Goal: Download file/media

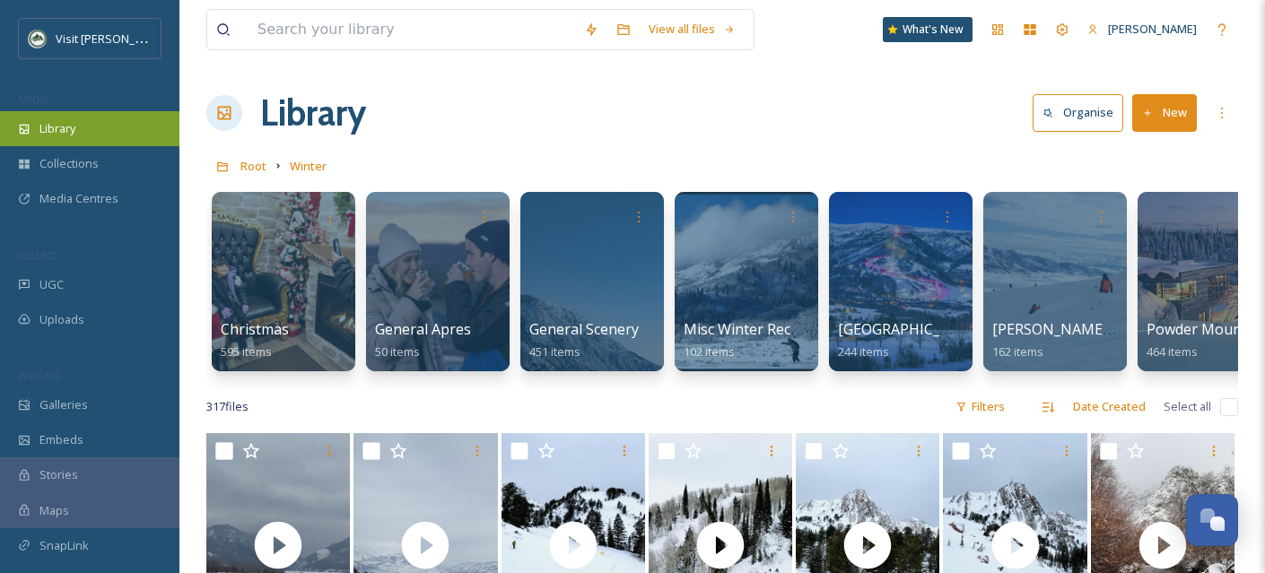
click at [59, 127] on span "Library" at bounding box center [57, 128] width 36 height 17
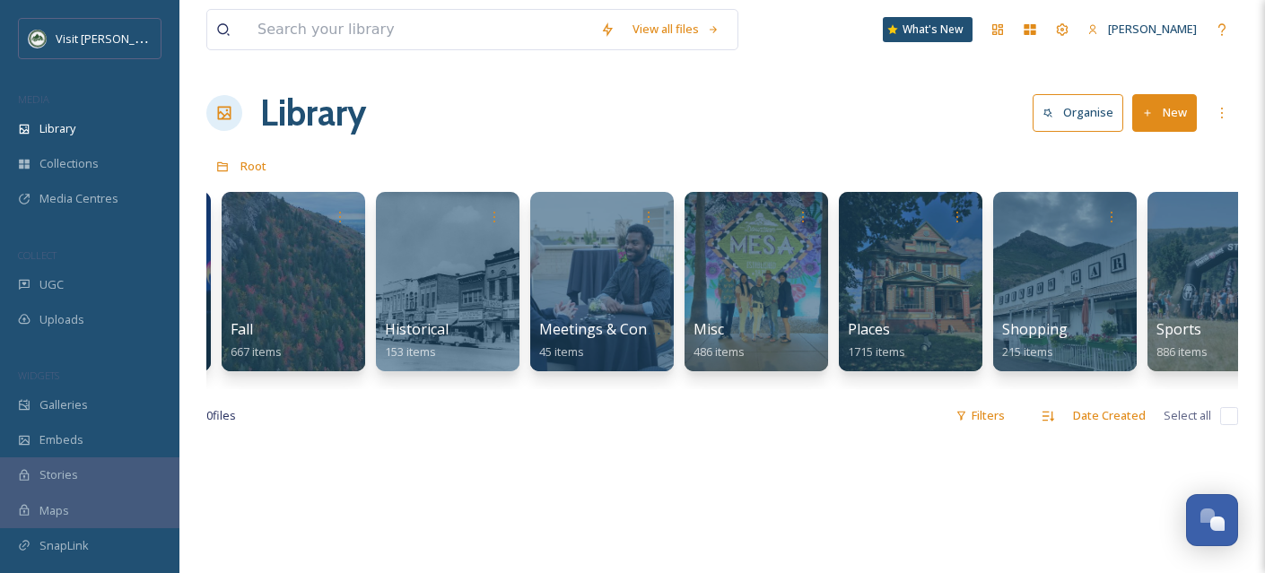
scroll to position [0, 613]
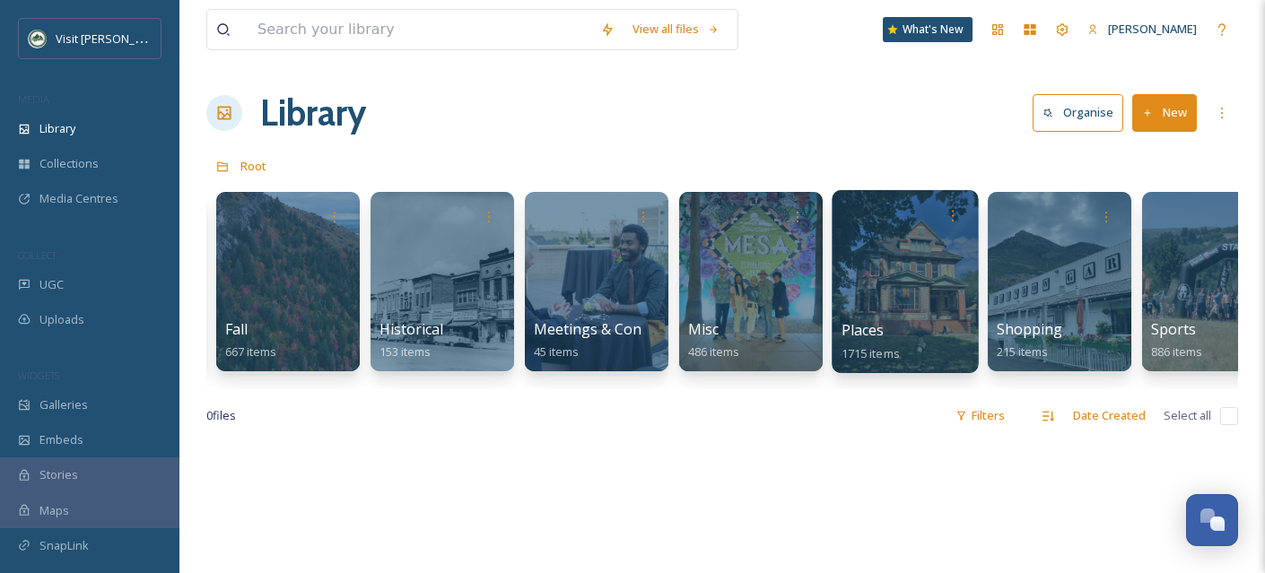
click at [900, 304] on div at bounding box center [905, 281] width 146 height 183
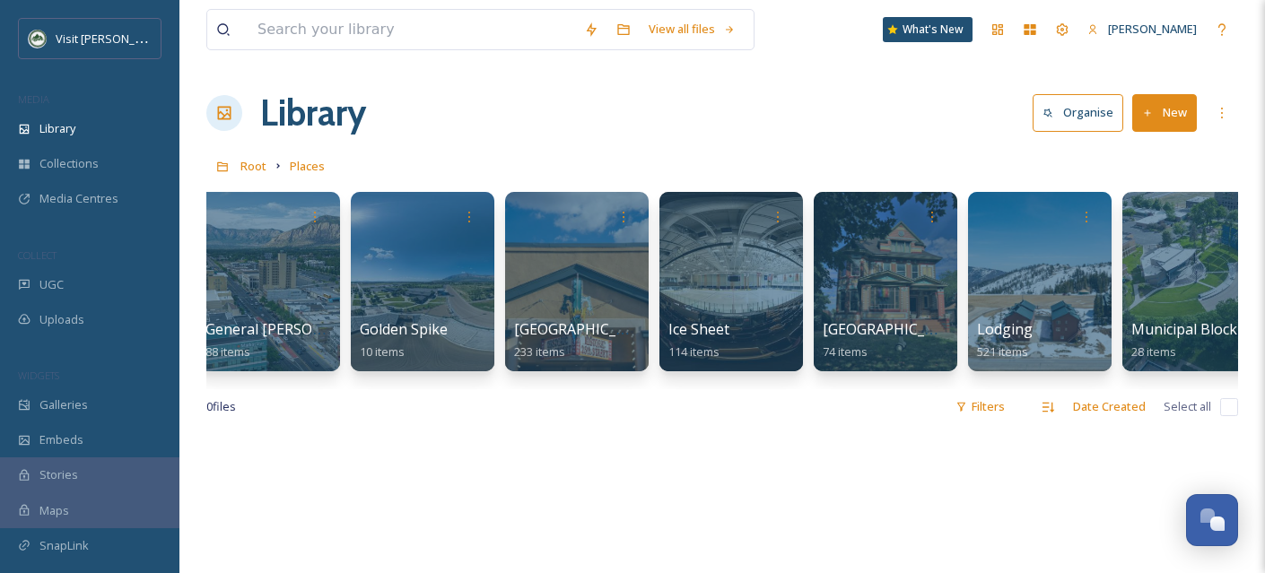
scroll to position [0, 193]
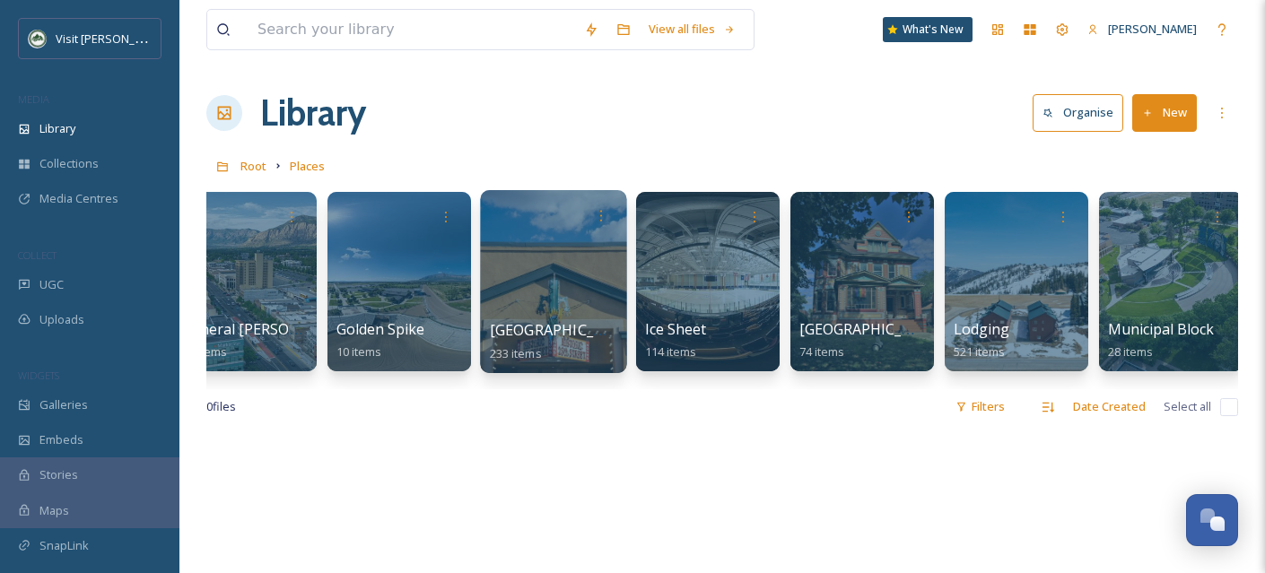
click at [564, 306] on div at bounding box center [553, 281] width 146 height 183
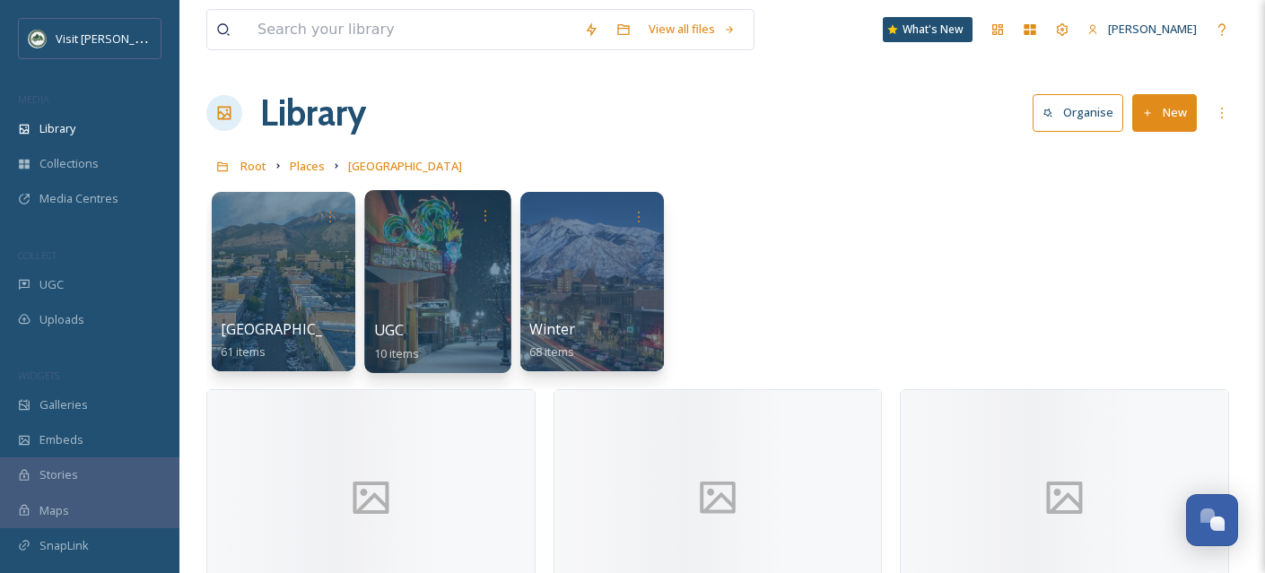
click at [451, 299] on div at bounding box center [437, 281] width 146 height 183
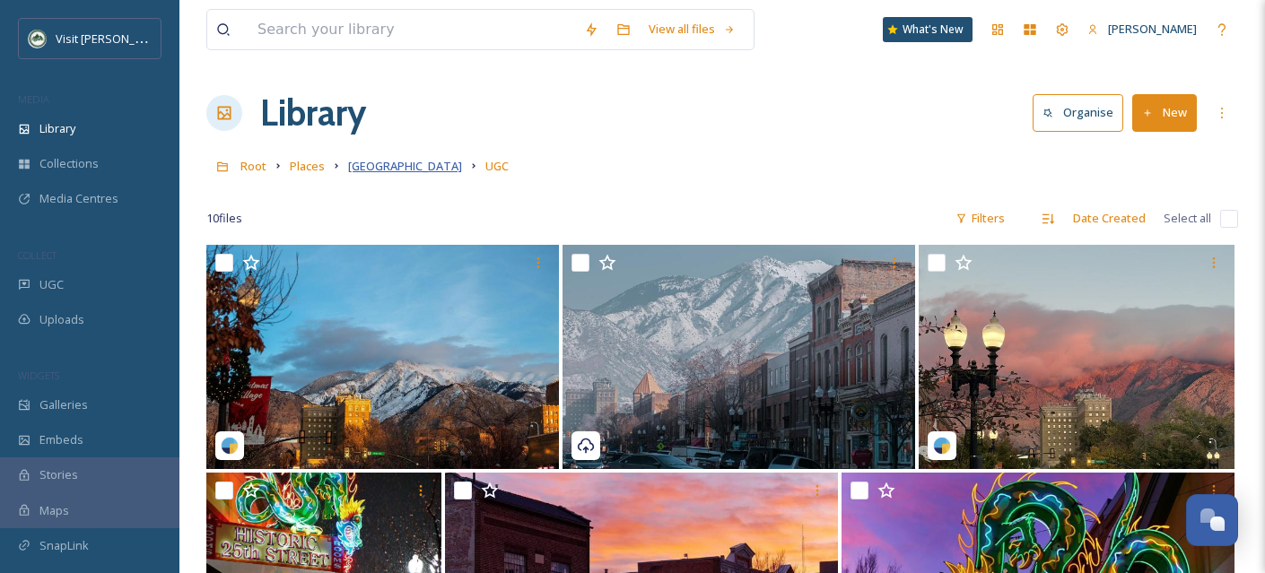
click at [413, 164] on span "[GEOGRAPHIC_DATA]" at bounding box center [405, 166] width 114 height 16
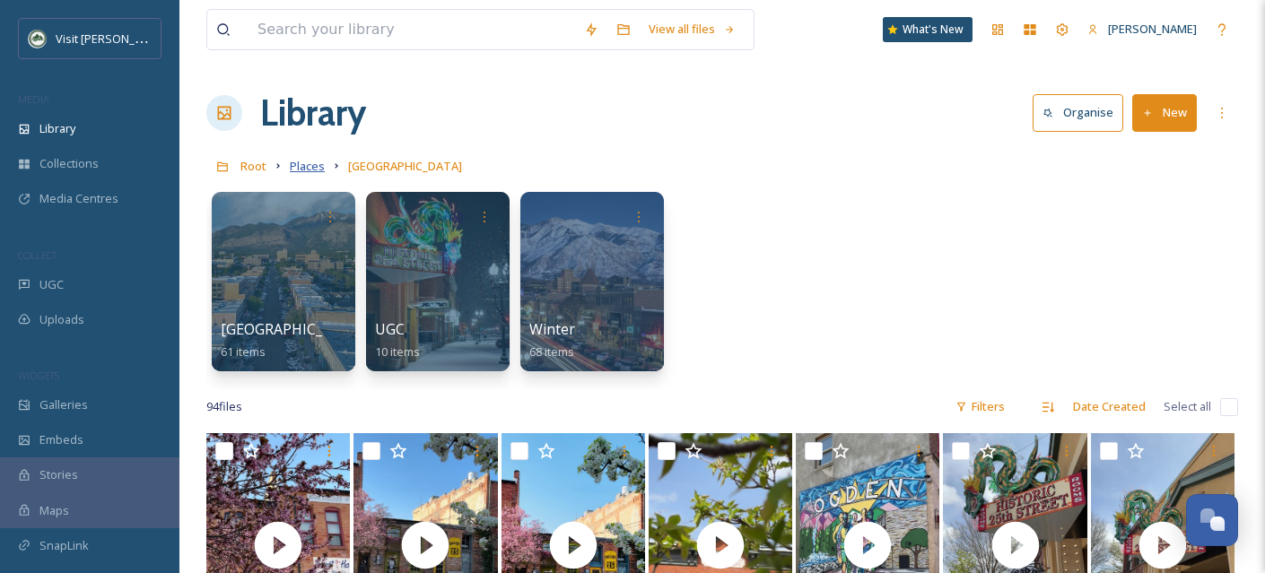
click at [314, 171] on span "Places" at bounding box center [307, 166] width 35 height 16
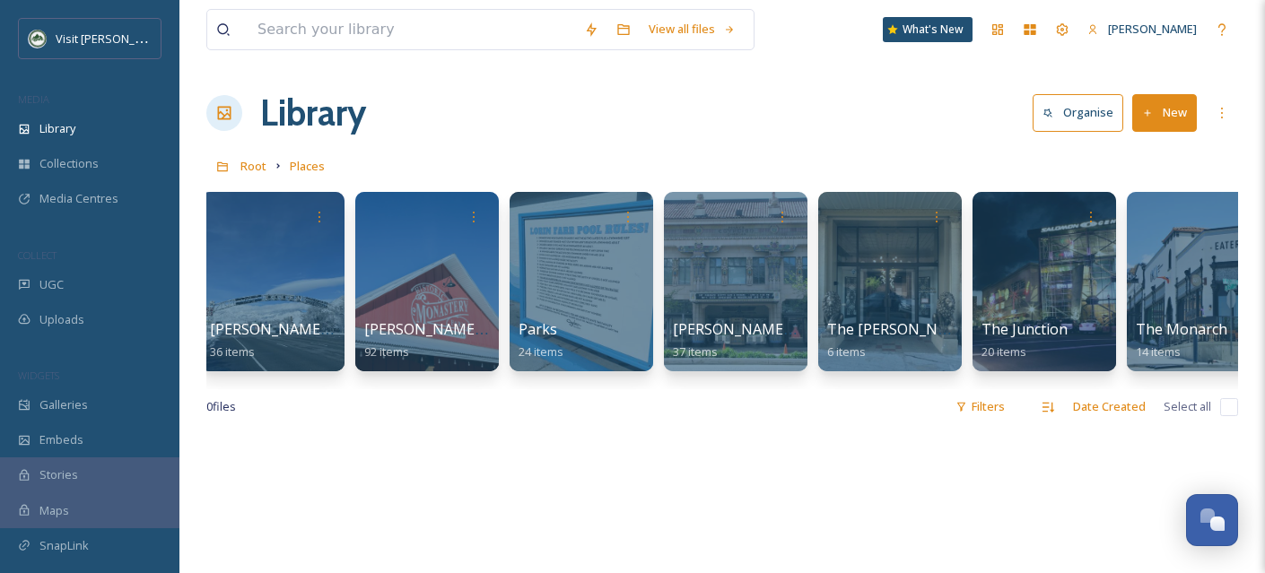
scroll to position [0, 1900]
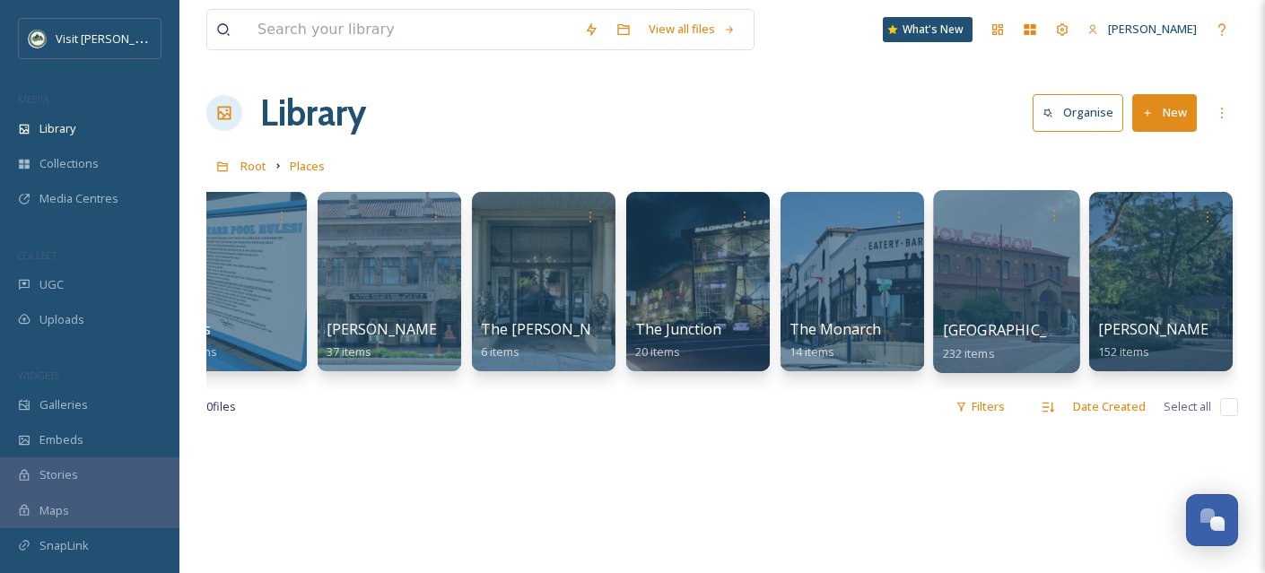
click at [1034, 312] on div at bounding box center [1006, 281] width 146 height 183
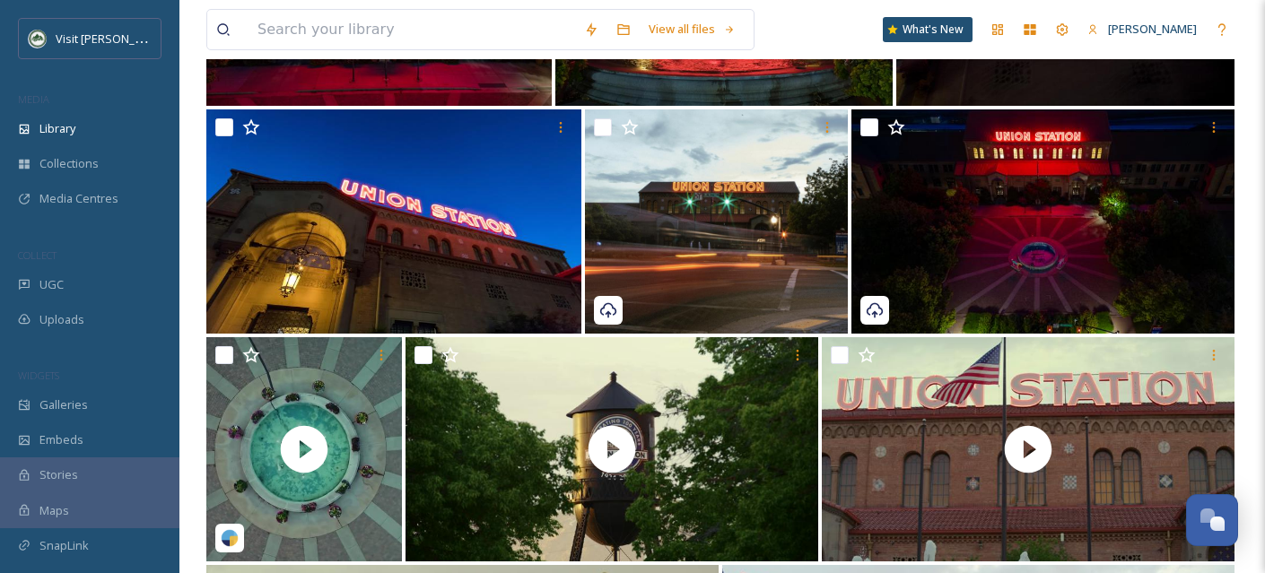
scroll to position [1647, 0]
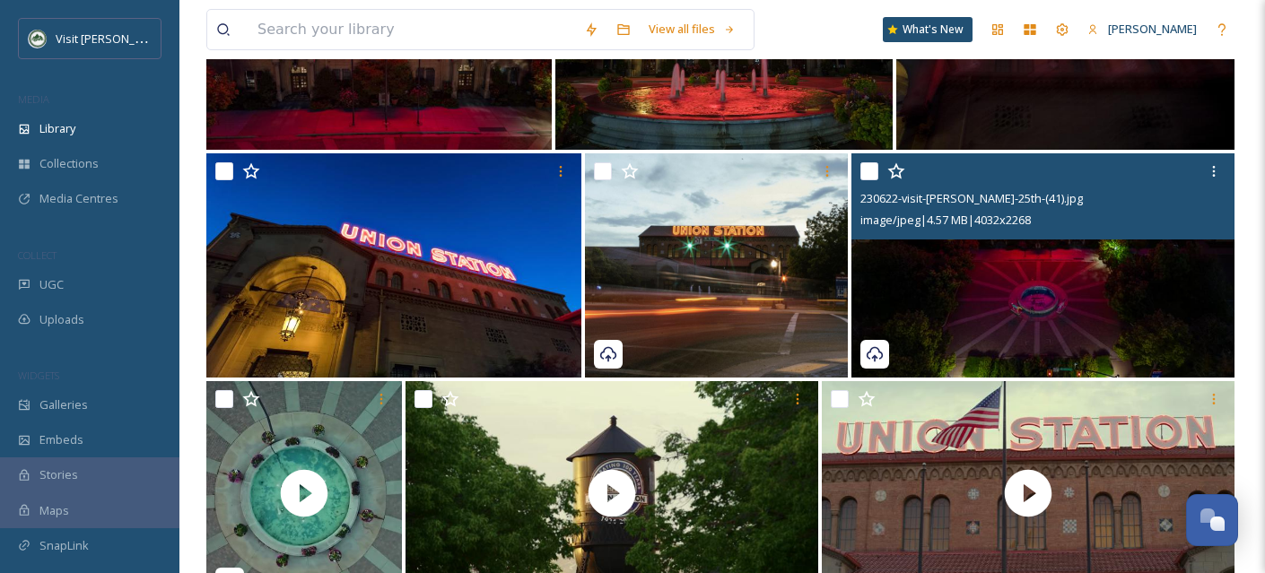
click at [1053, 317] on img at bounding box center [1043, 265] width 383 height 224
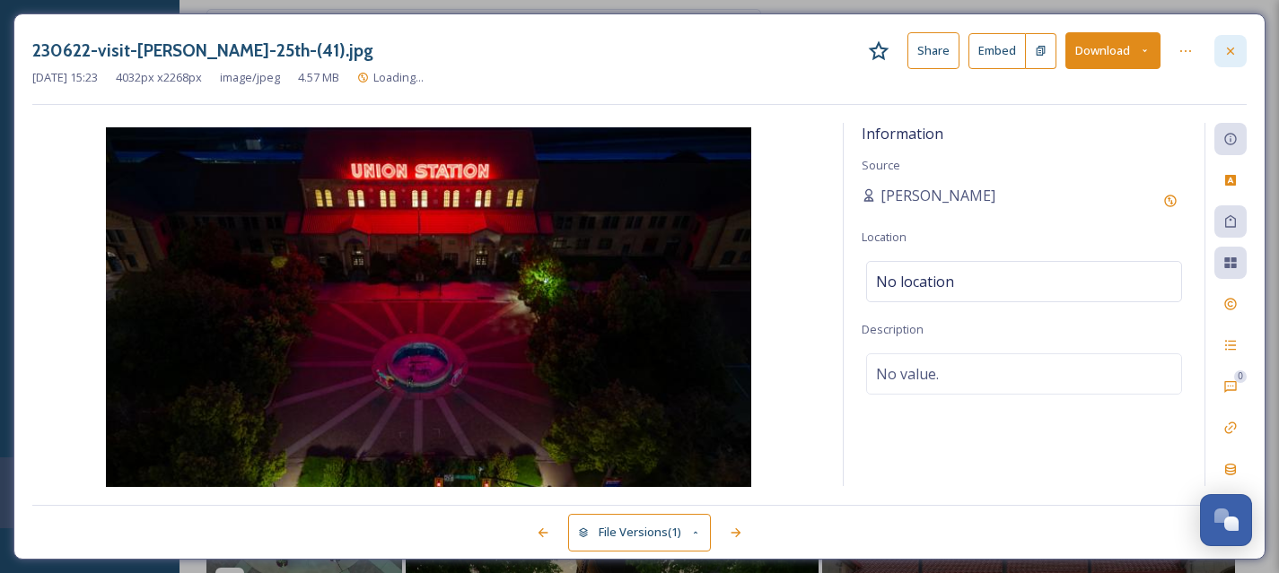
click at [1234, 58] on div at bounding box center [1230, 51] width 32 height 32
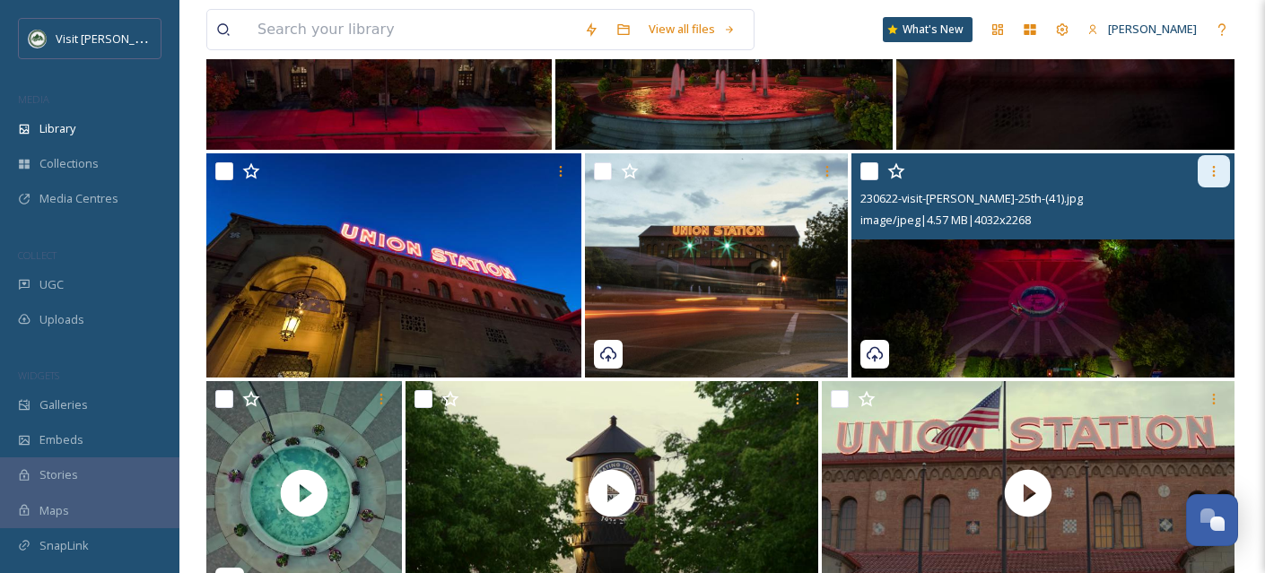
click at [1211, 178] on icon at bounding box center [1214, 171] width 14 height 14
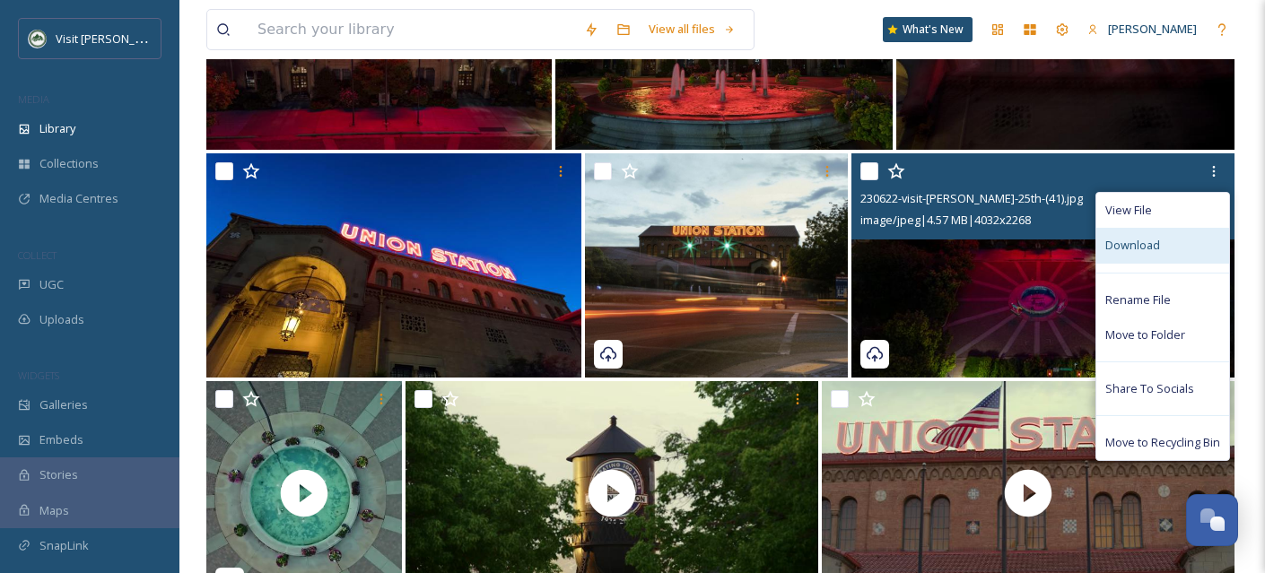
click at [1139, 258] on div "Download" at bounding box center [1162, 245] width 133 height 35
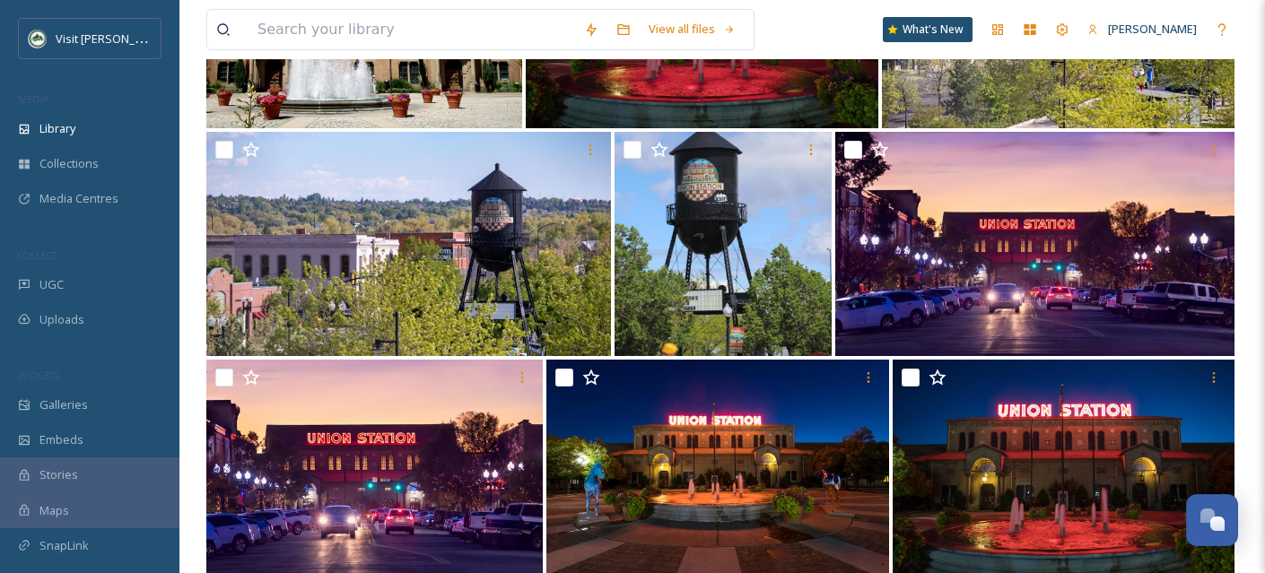
scroll to position [10085, 0]
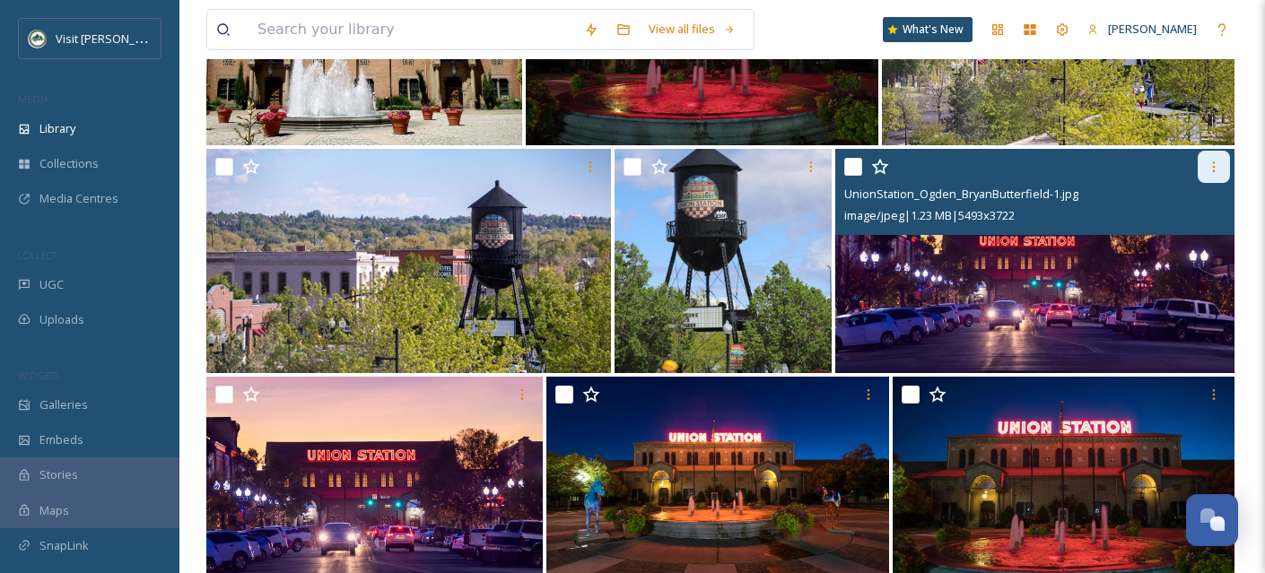
click at [1220, 172] on icon at bounding box center [1214, 167] width 14 height 14
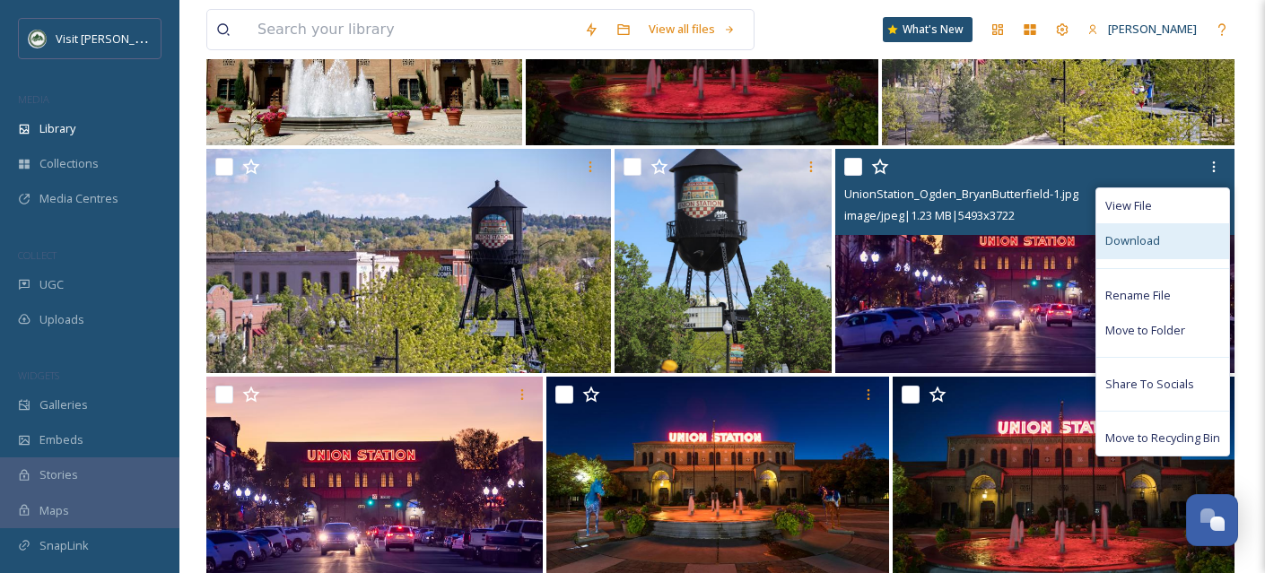
click at [1170, 237] on div "Download" at bounding box center [1162, 240] width 133 height 35
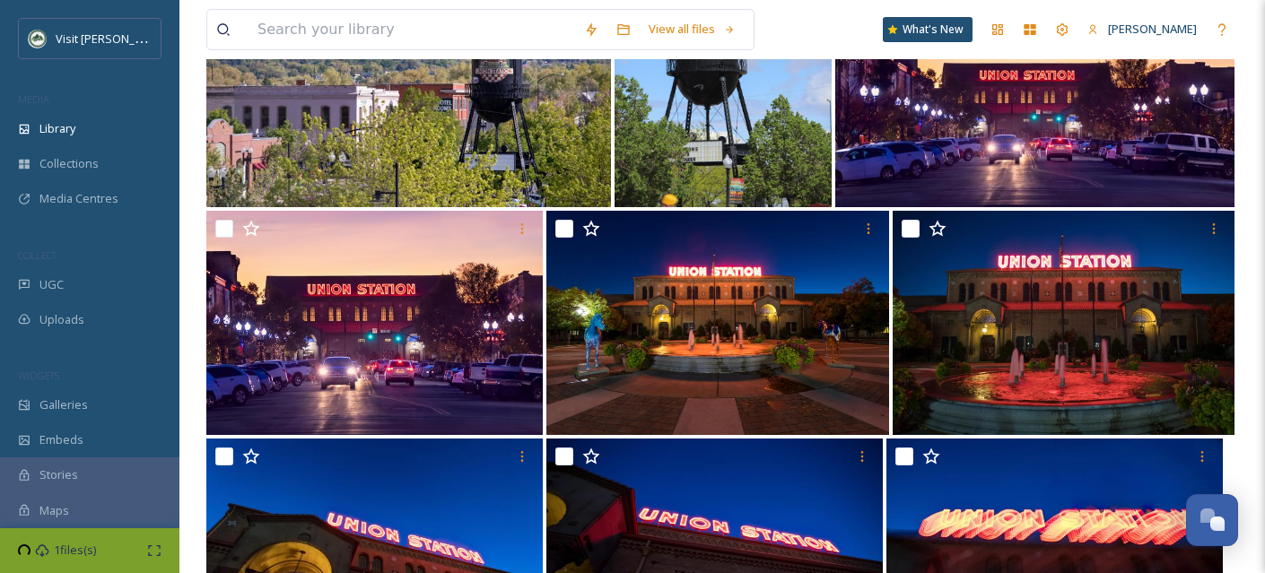
scroll to position [10365, 0]
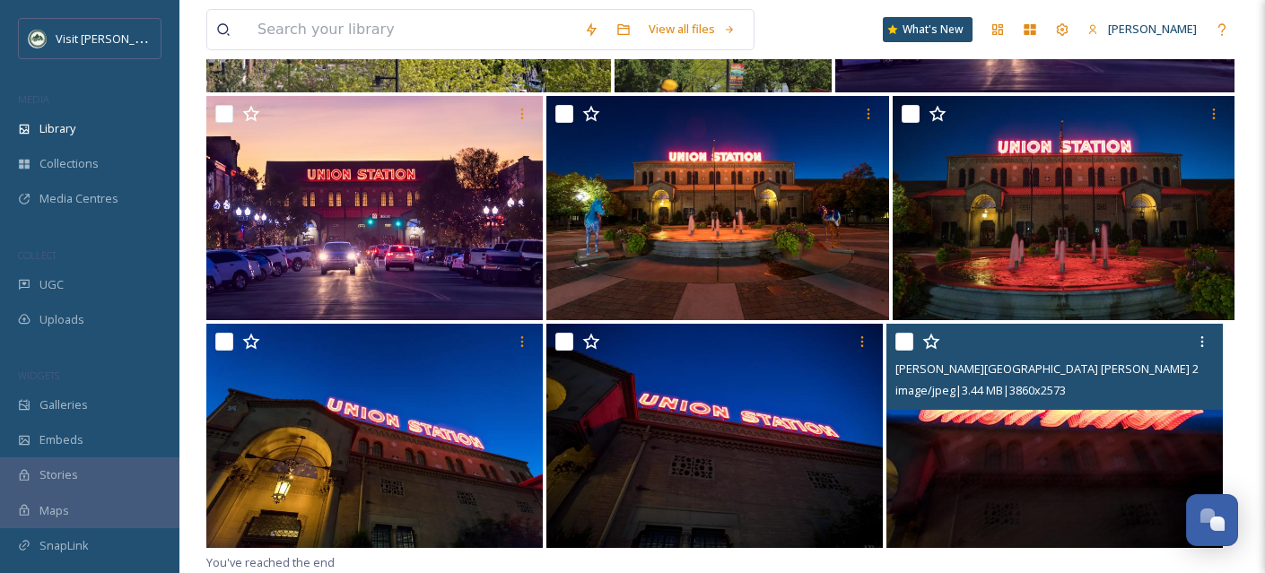
click at [910, 345] on input "checkbox" at bounding box center [904, 342] width 18 height 18
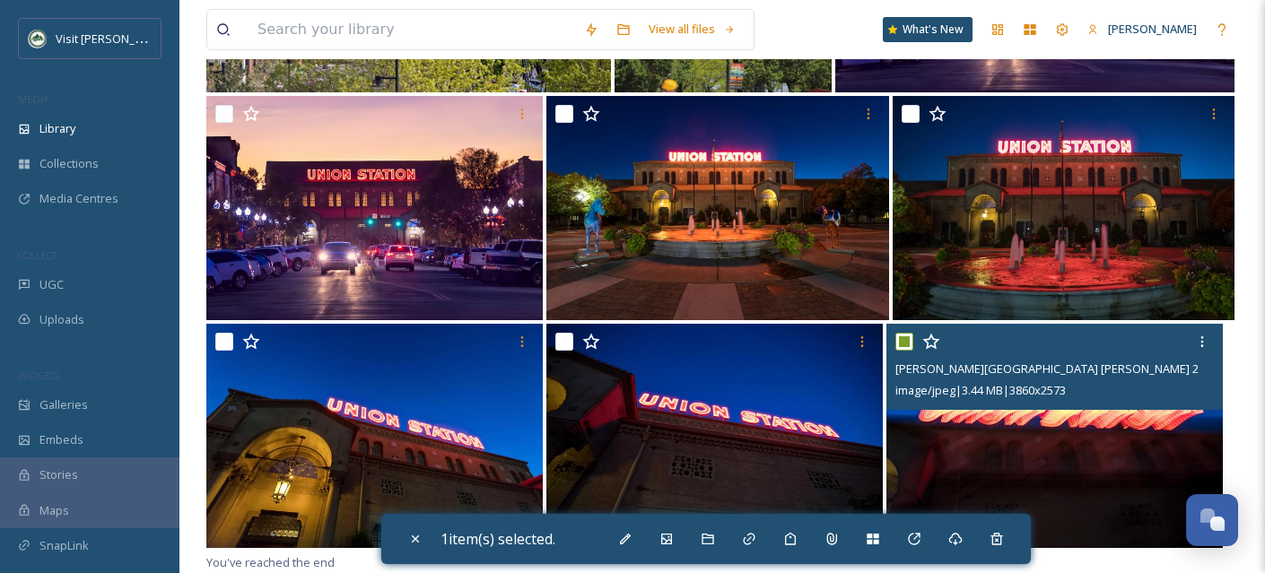
click at [910, 345] on input "checkbox" at bounding box center [904, 342] width 18 height 18
checkbox input "false"
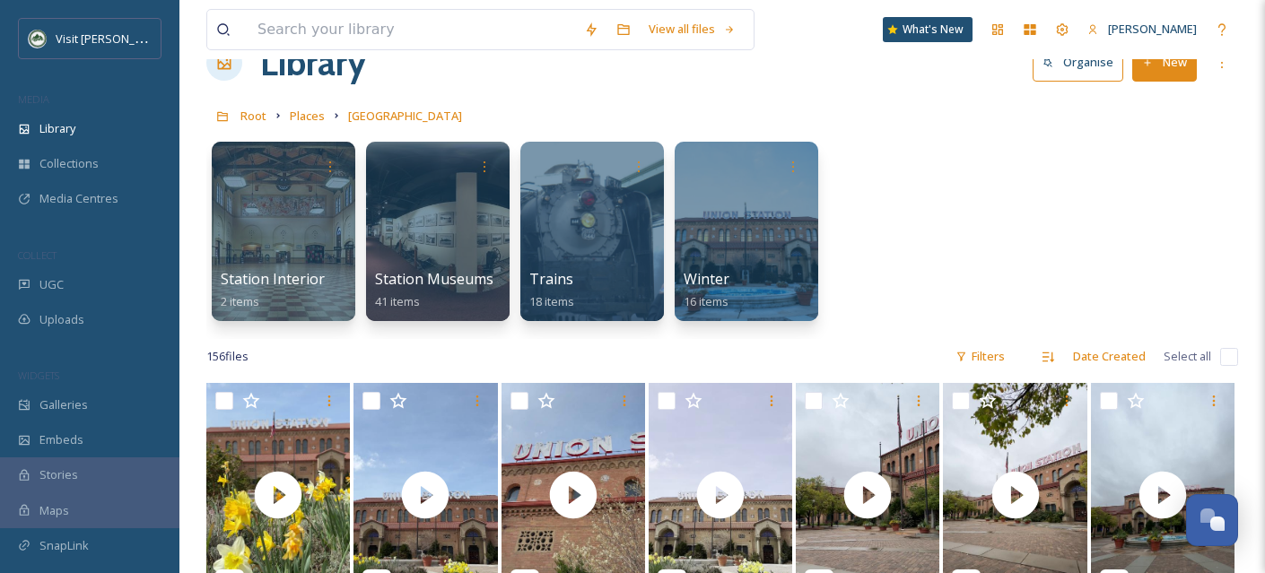
scroll to position [0, 0]
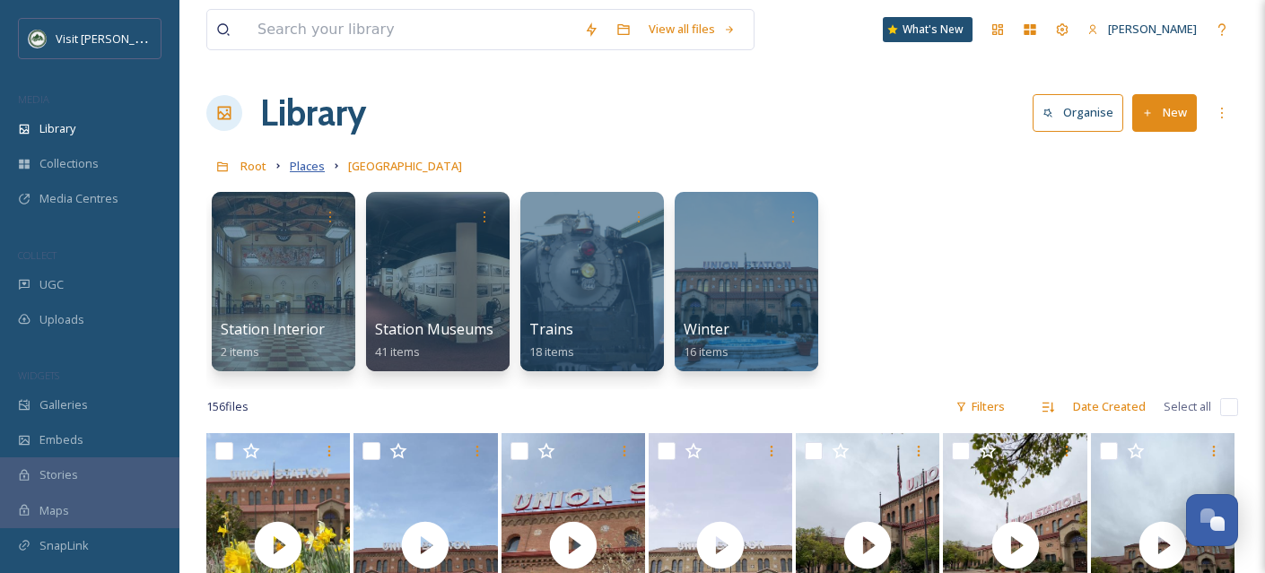
click at [300, 164] on span "Places" at bounding box center [307, 166] width 35 height 16
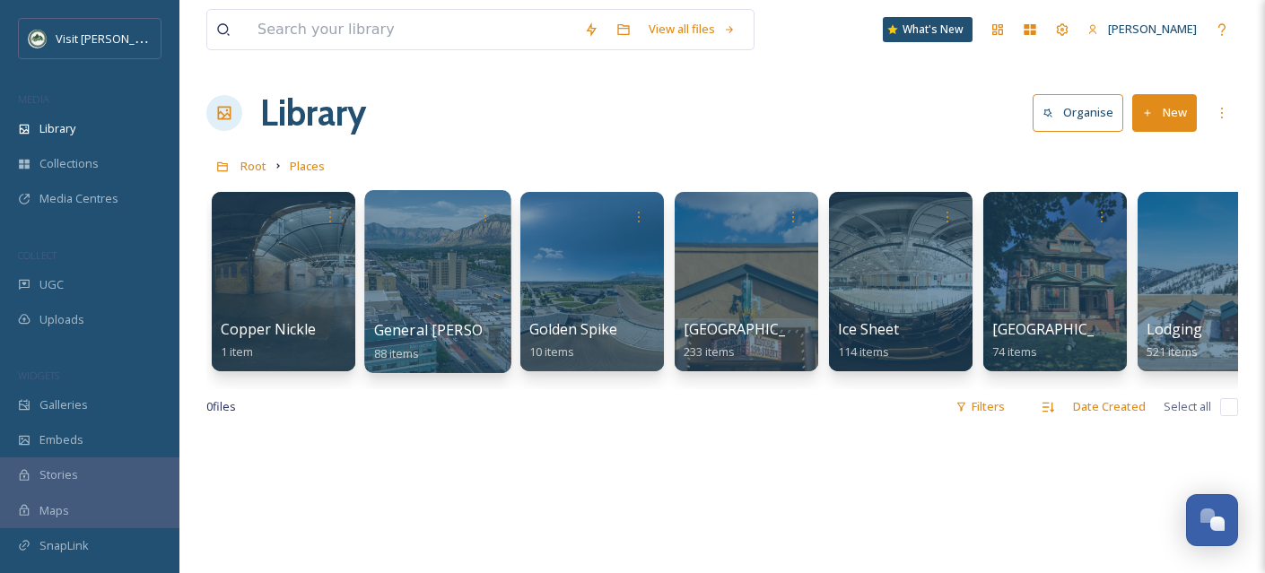
click at [441, 301] on div at bounding box center [437, 281] width 146 height 183
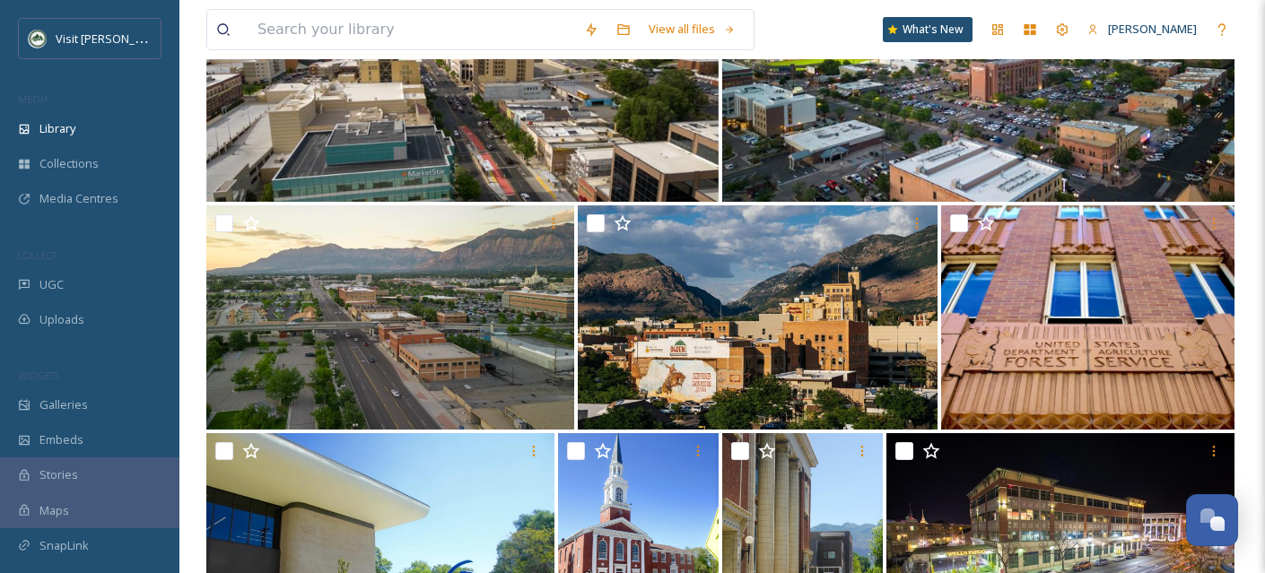
scroll to position [4082, 0]
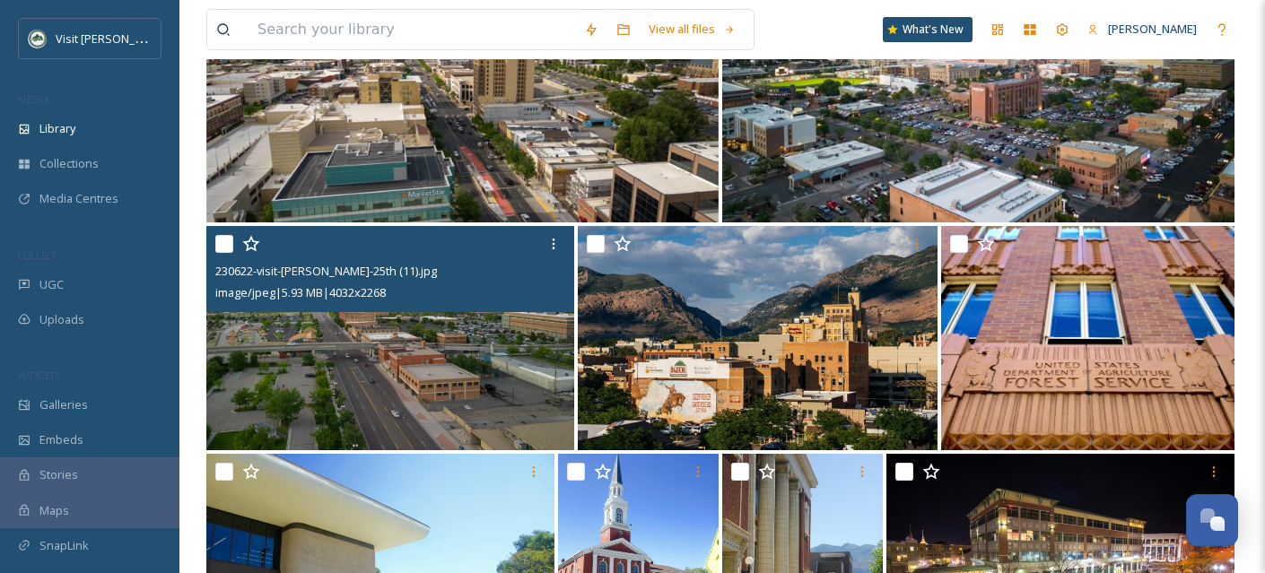
click at [448, 367] on img at bounding box center [390, 338] width 368 height 224
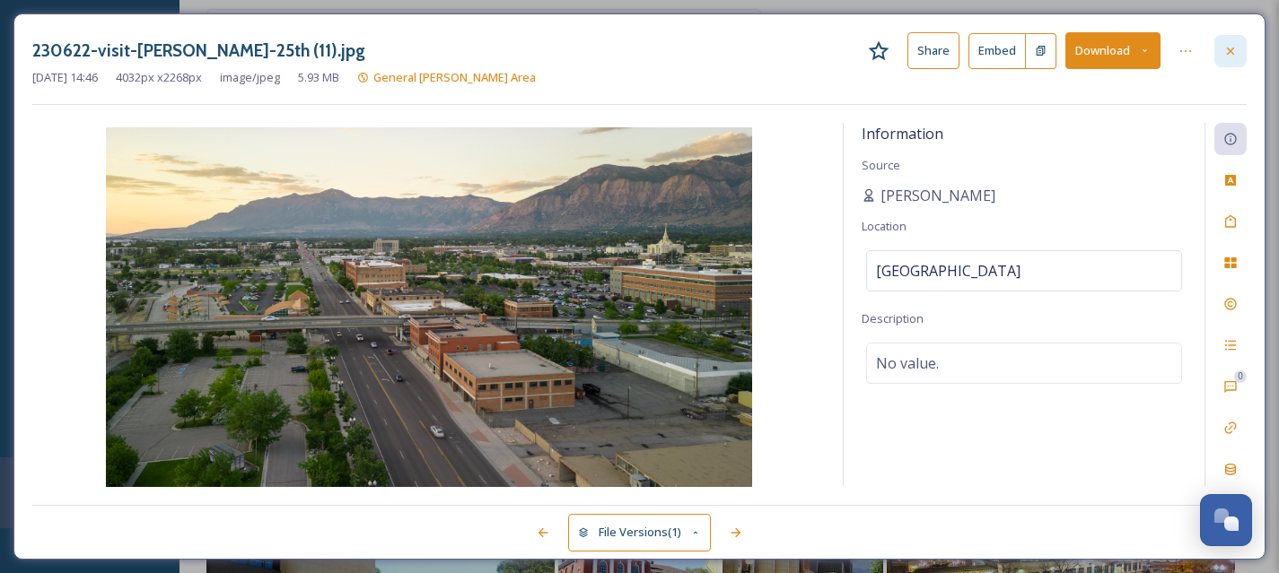
click at [1226, 48] on icon at bounding box center [1230, 51] width 14 height 14
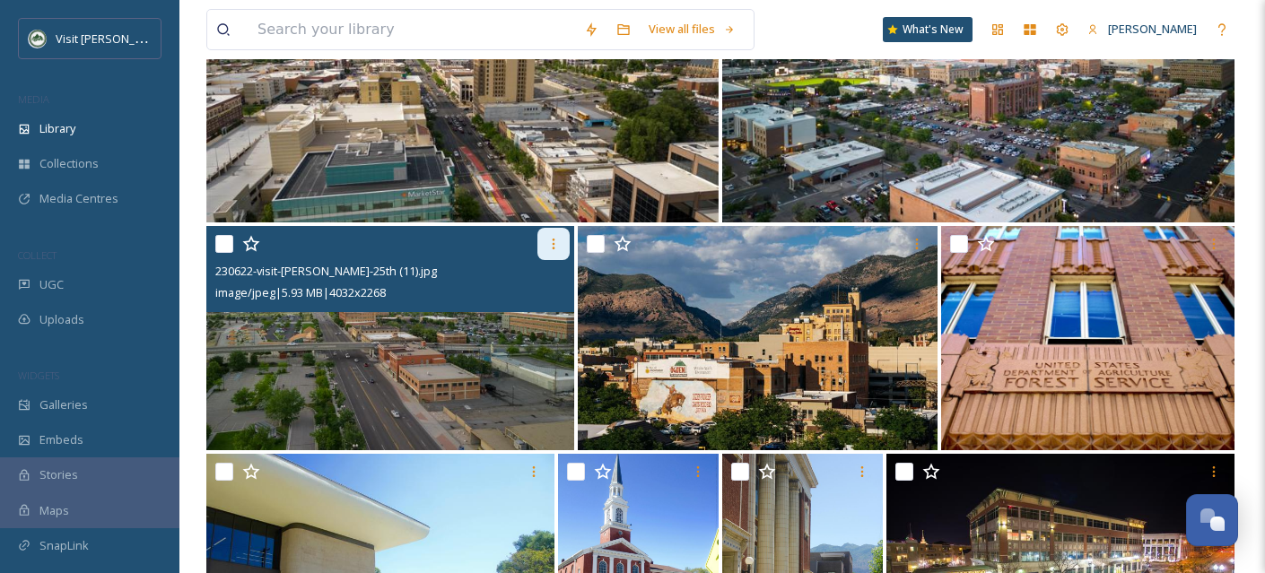
click at [553, 238] on icon at bounding box center [553, 244] width 14 height 14
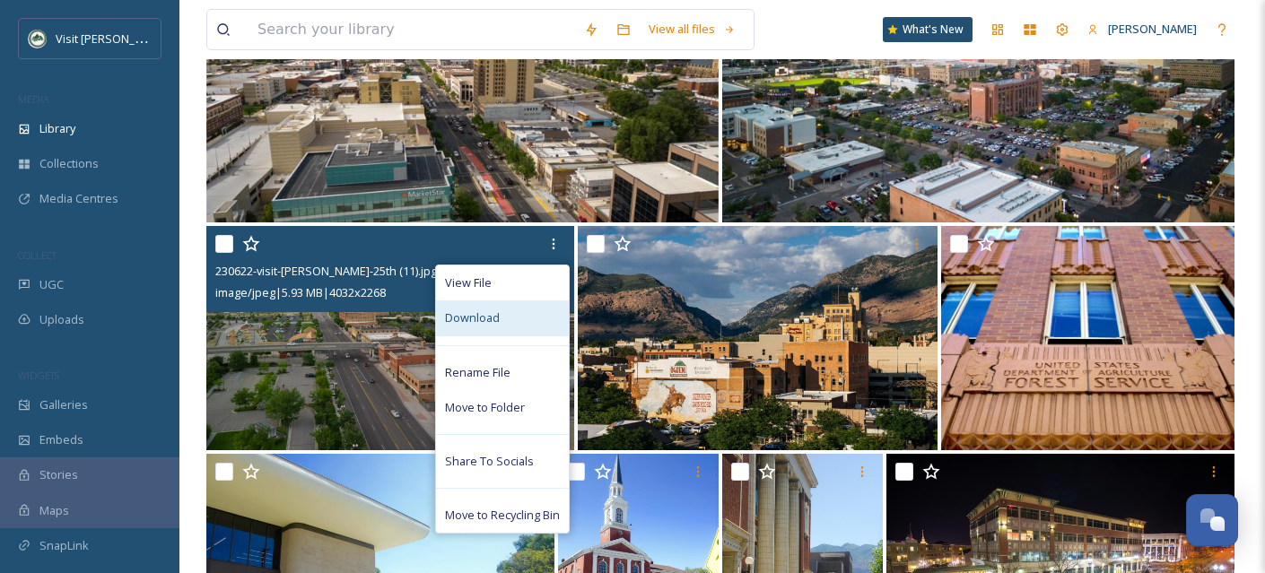
click at [514, 305] on div "Download" at bounding box center [502, 318] width 133 height 35
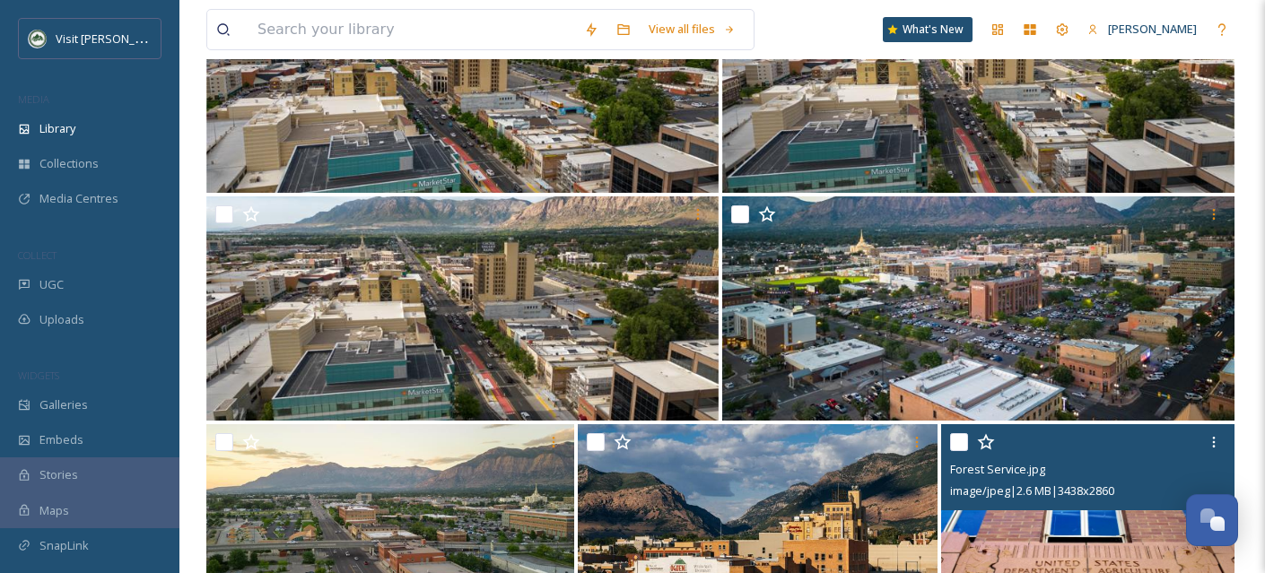
scroll to position [3883, 0]
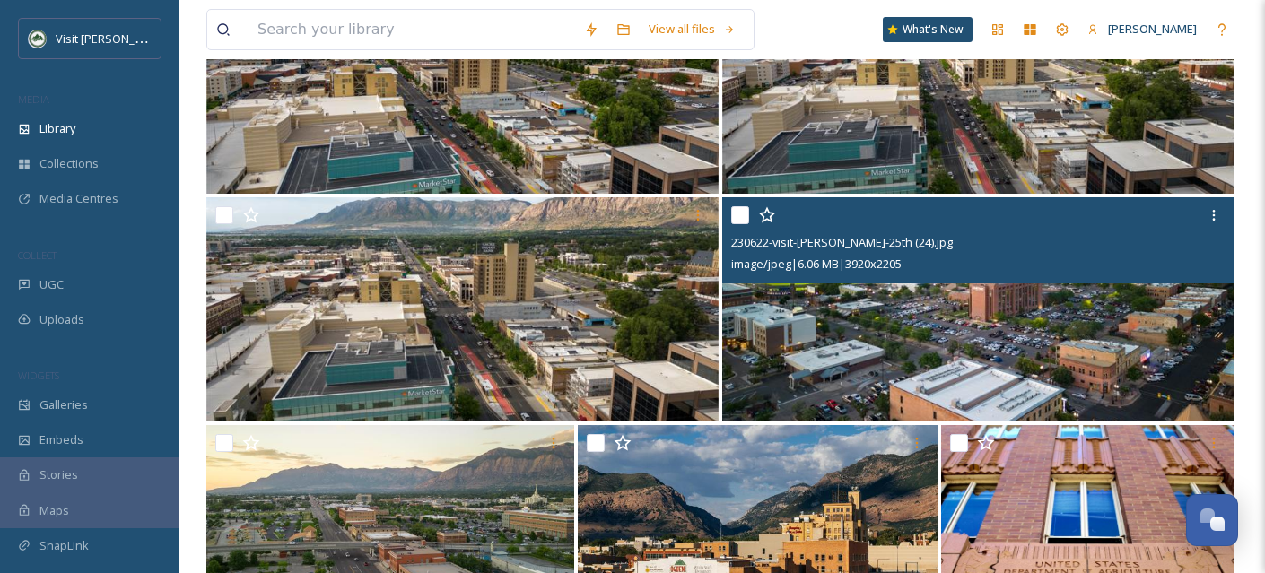
click at [965, 305] on img at bounding box center [978, 309] width 512 height 224
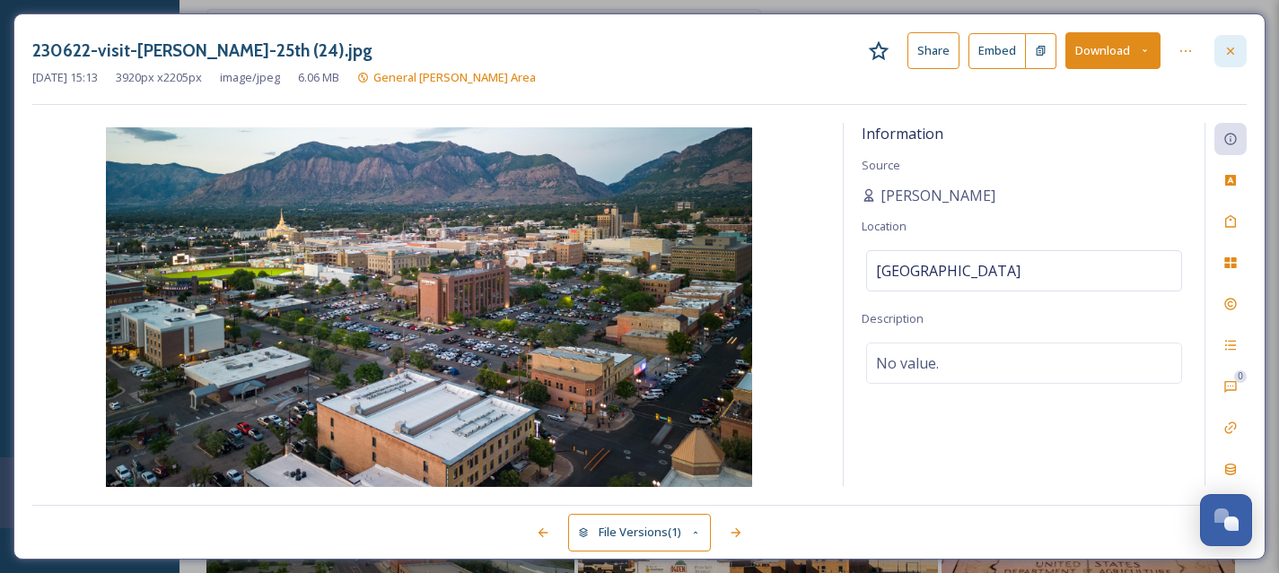
click at [1230, 55] on icon at bounding box center [1230, 51] width 14 height 14
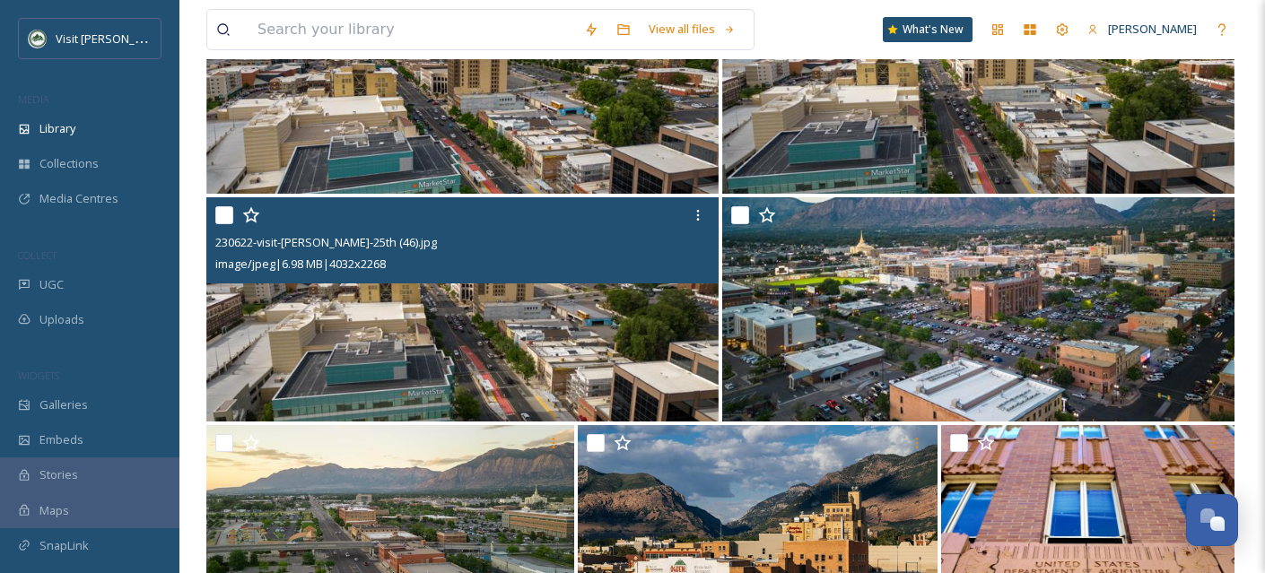
click at [219, 217] on input "checkbox" at bounding box center [224, 215] width 18 height 18
checkbox input "true"
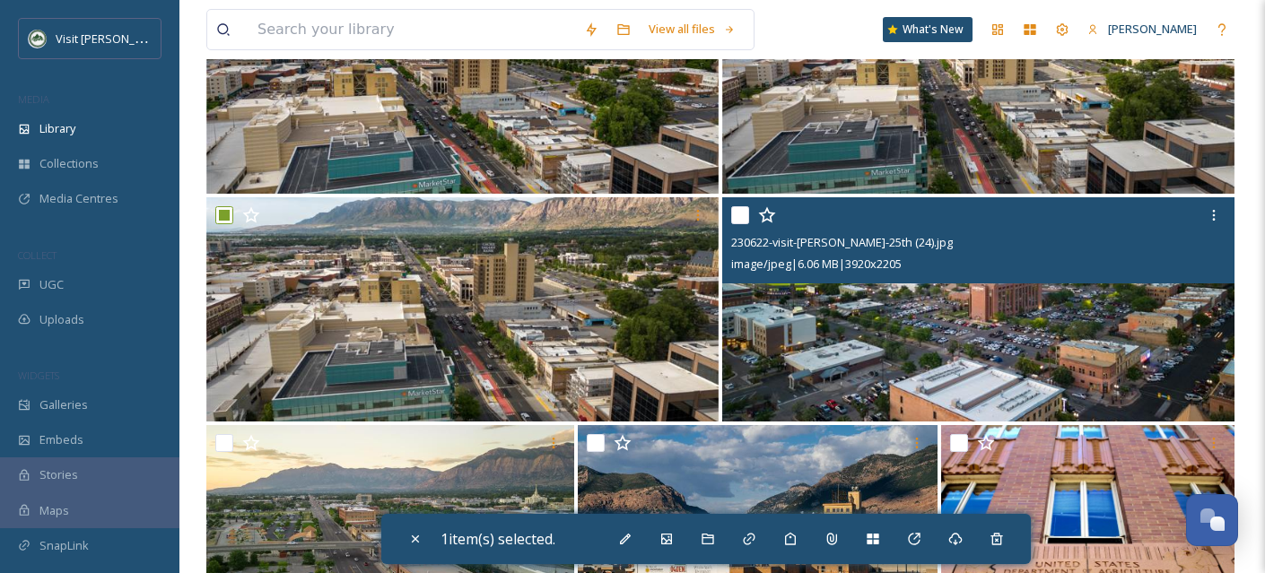
click at [736, 219] on input "checkbox" at bounding box center [740, 215] width 18 height 18
checkbox input "true"
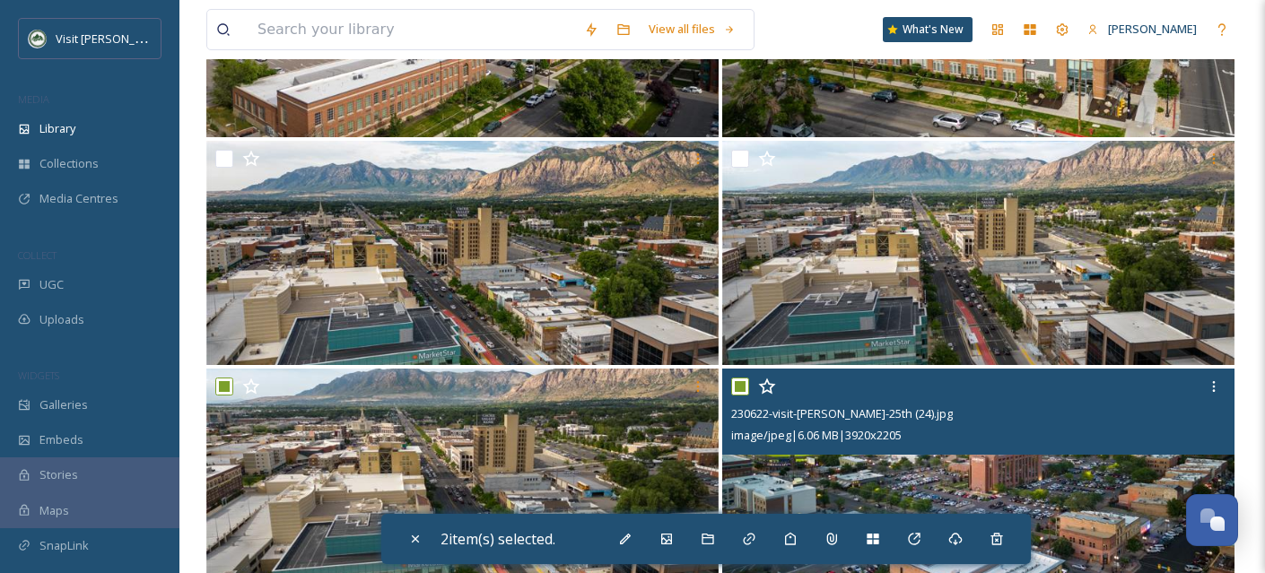
scroll to position [3712, 0]
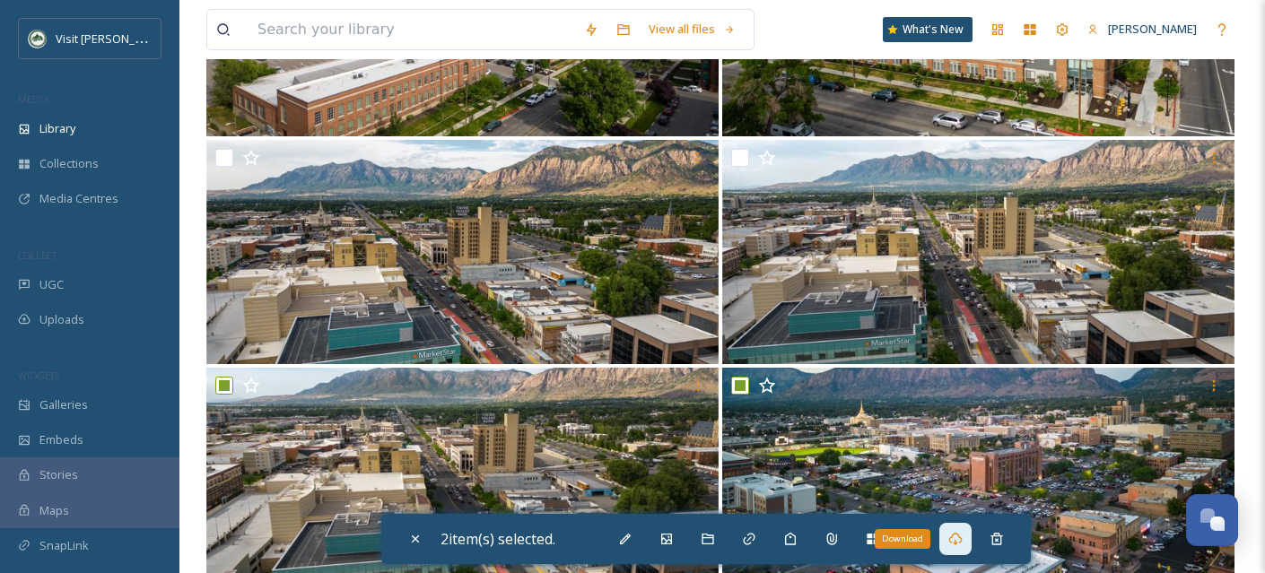
click at [961, 538] on icon at bounding box center [955, 539] width 14 height 14
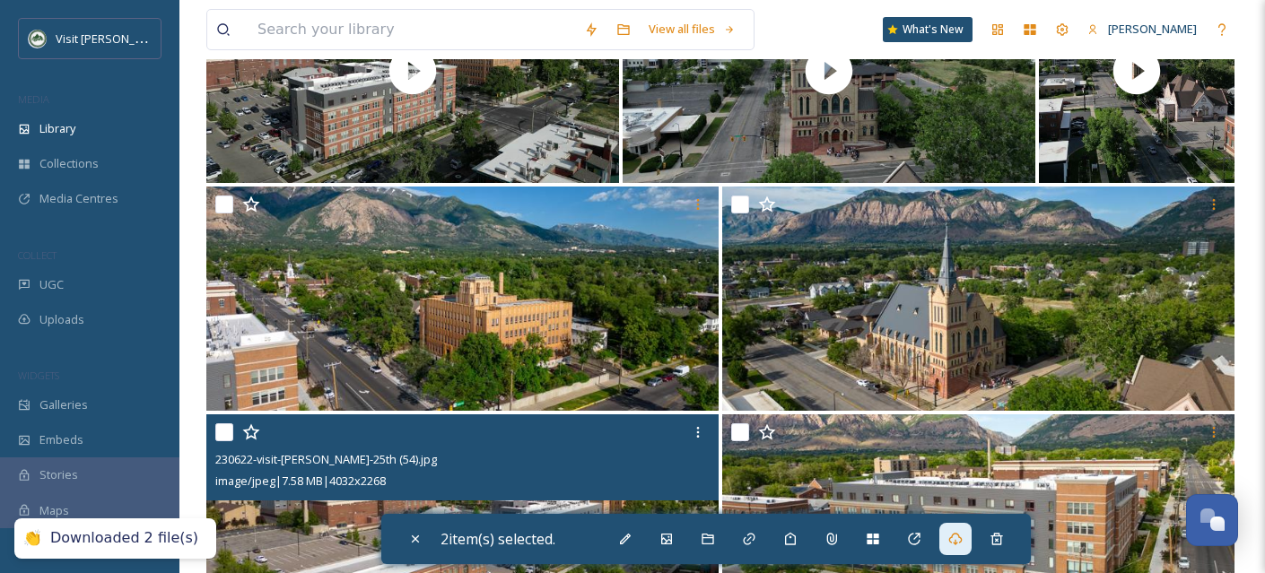
scroll to position [3171, 0]
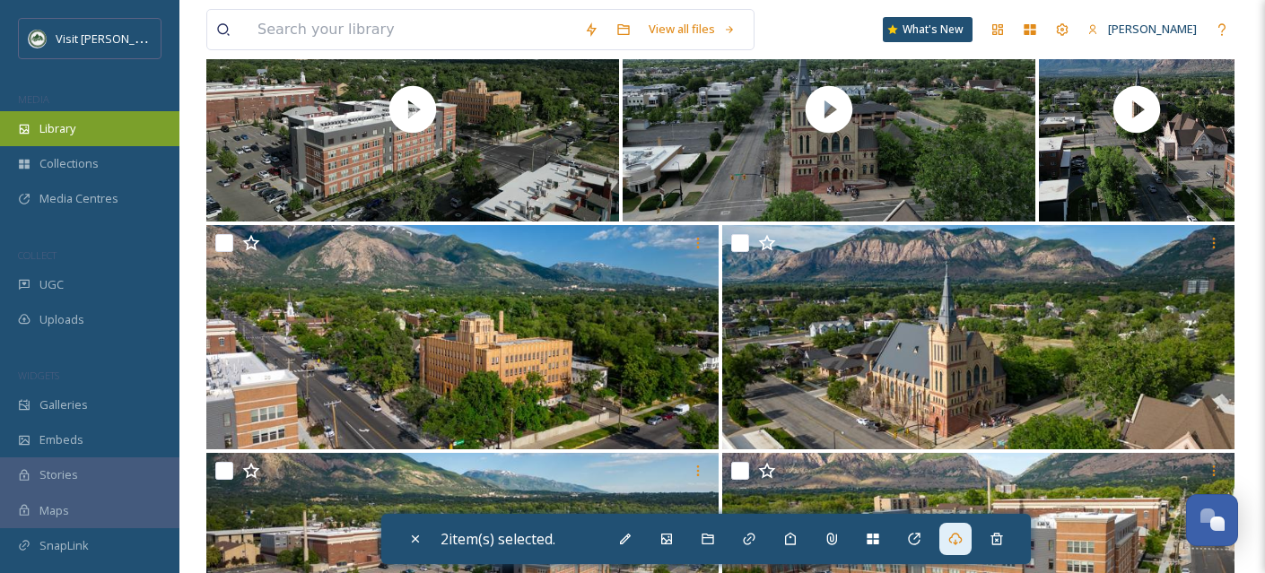
click at [70, 135] on span "Library" at bounding box center [57, 128] width 36 height 17
